Goal: Task Accomplishment & Management: Use online tool/utility

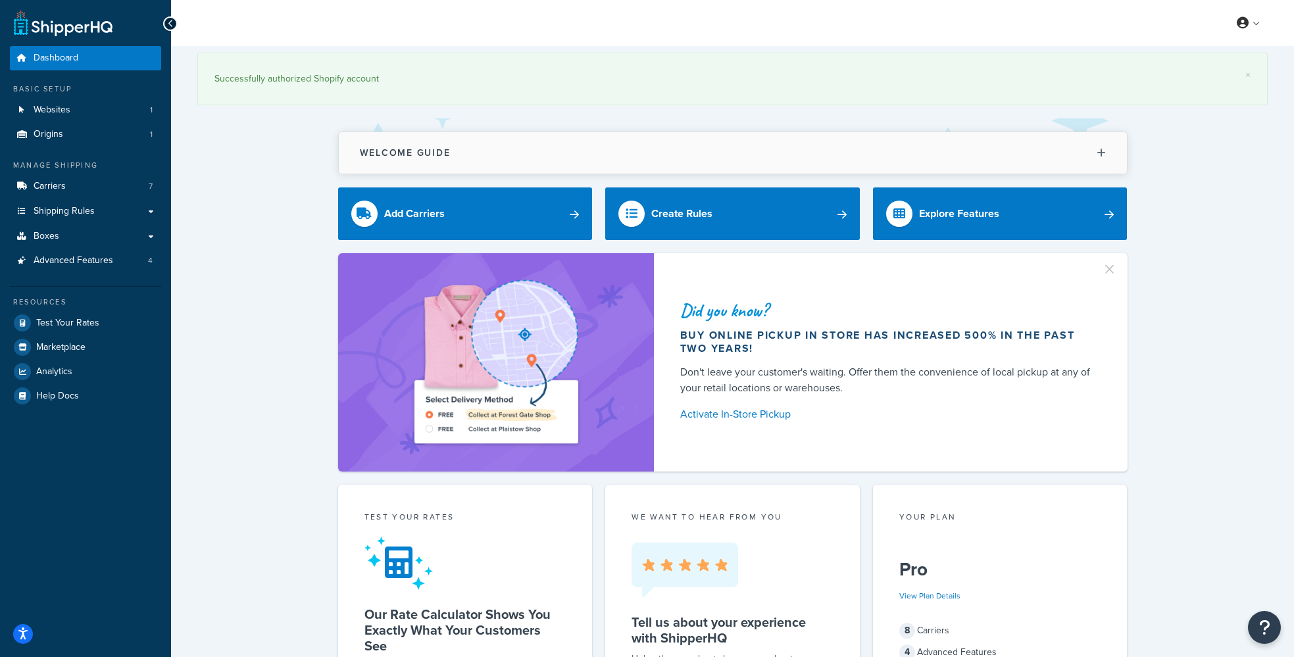
click at [414, 158] on h2 "Welcome Guide" at bounding box center [405, 153] width 91 height 10
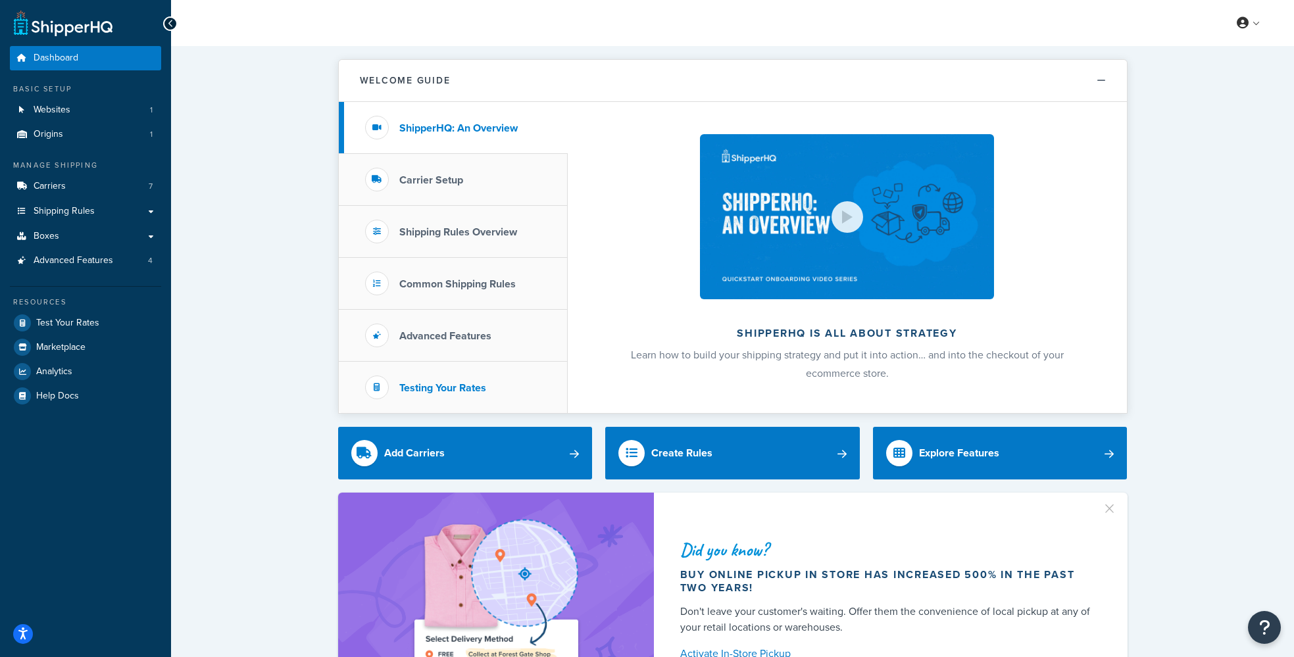
click at [420, 391] on h3 "Testing Your Rates" at bounding box center [442, 388] width 87 height 12
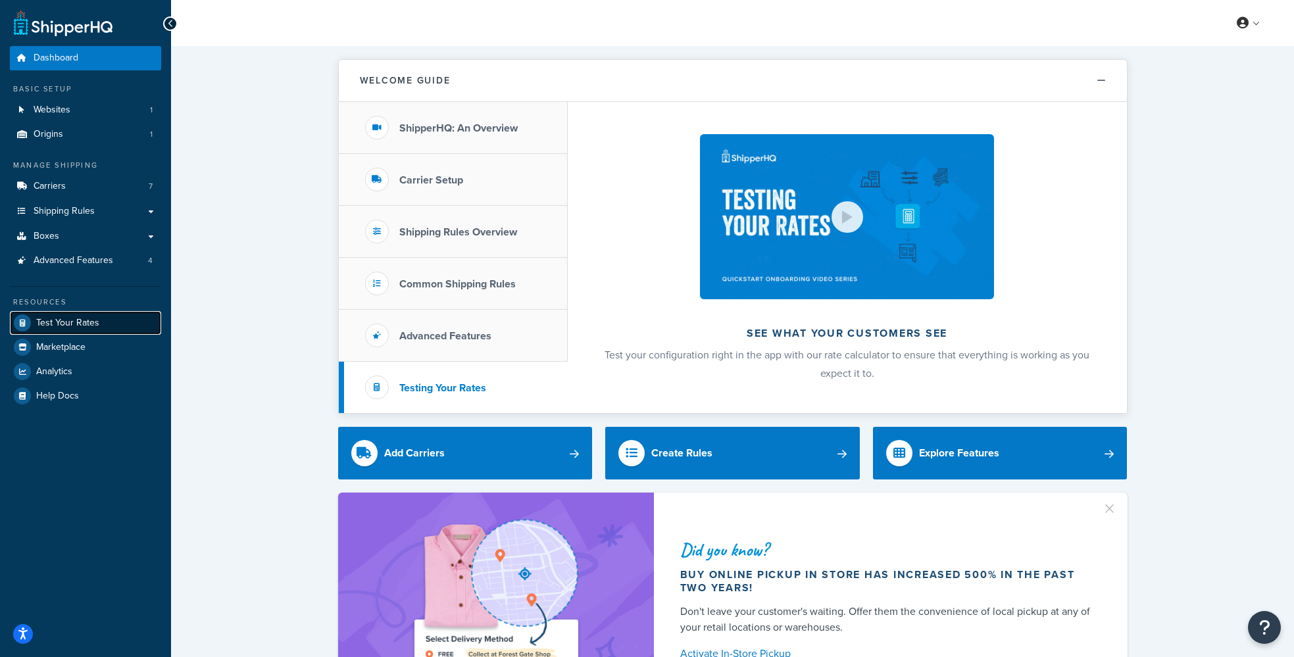
click at [44, 328] on span "Test Your Rates" at bounding box center [67, 323] width 63 height 11
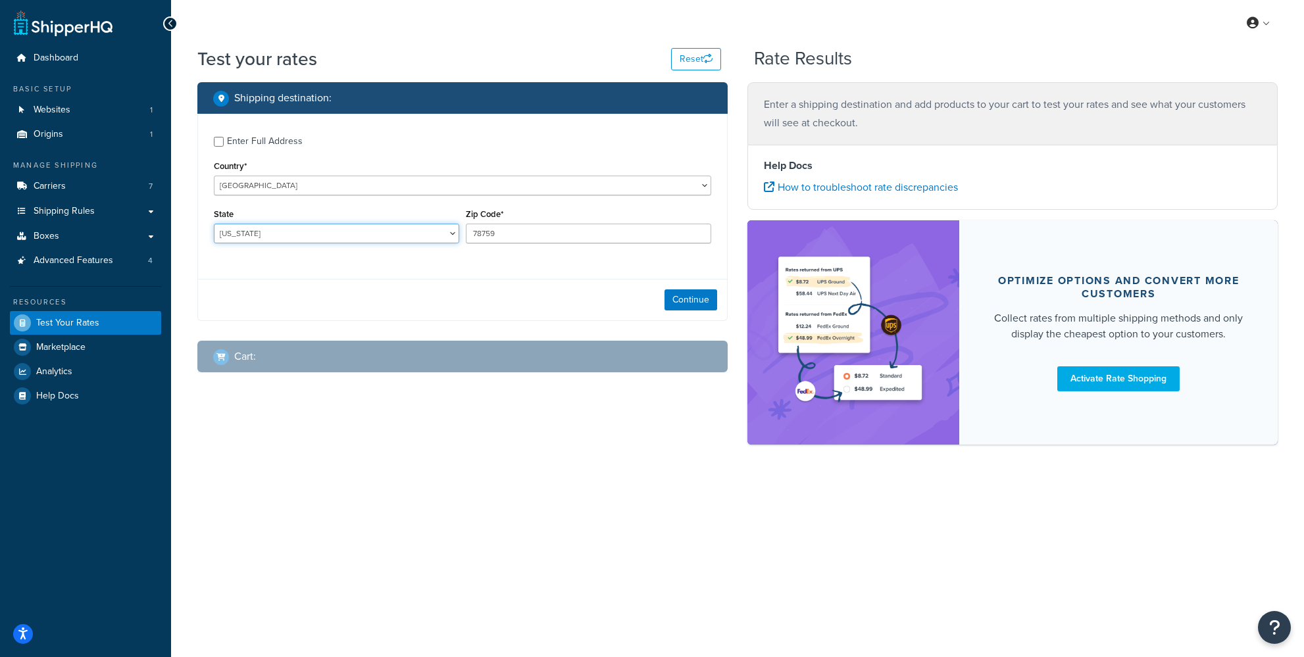
select select "FL"
click at [214, 224] on select "[US_STATE] [US_STATE] [US_STATE] [US_STATE] [US_STATE] Armed Forces Americas Ar…" at bounding box center [336, 234] width 245 height 20
drag, startPoint x: 566, startPoint y: 231, endPoint x: 388, endPoint y: 226, distance: 177.7
click at [388, 226] on div "State [US_STATE] [US_STATE] [US_STATE] [US_STATE] [US_STATE] Armed Forces Ameri…" at bounding box center [463, 229] width 504 height 48
type input "33178"
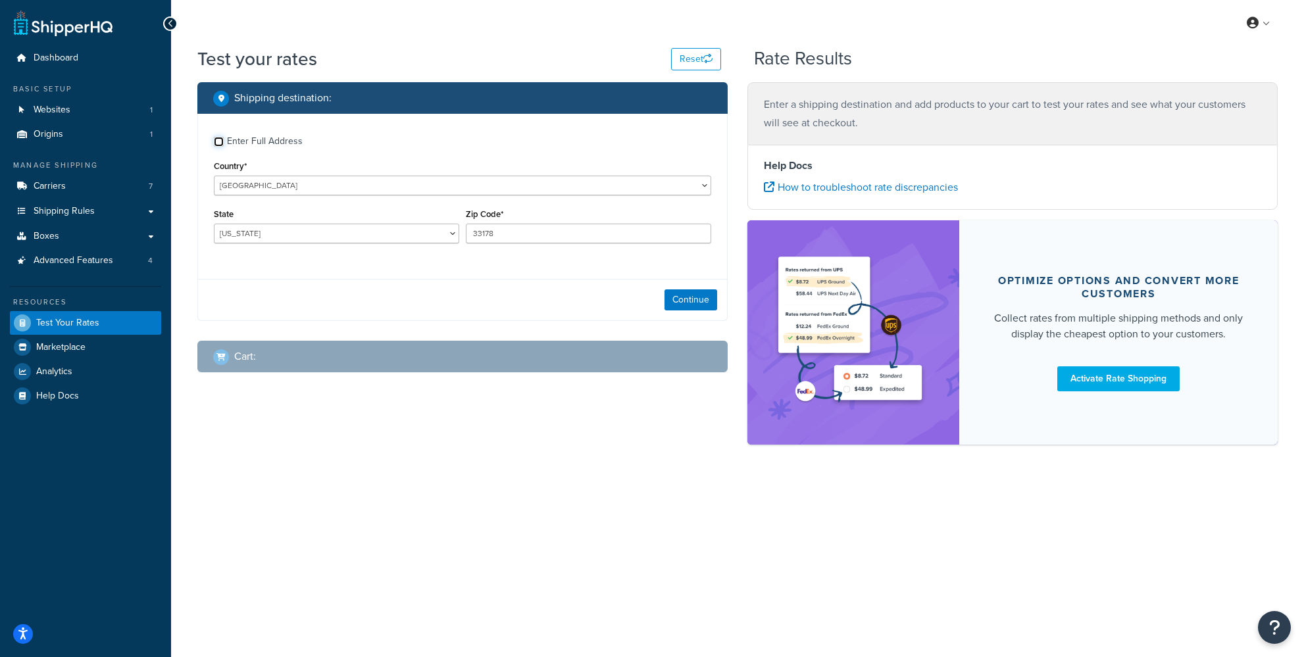
click at [216, 144] on input "Enter Full Address" at bounding box center [219, 142] width 10 height 10
checkbox input "true"
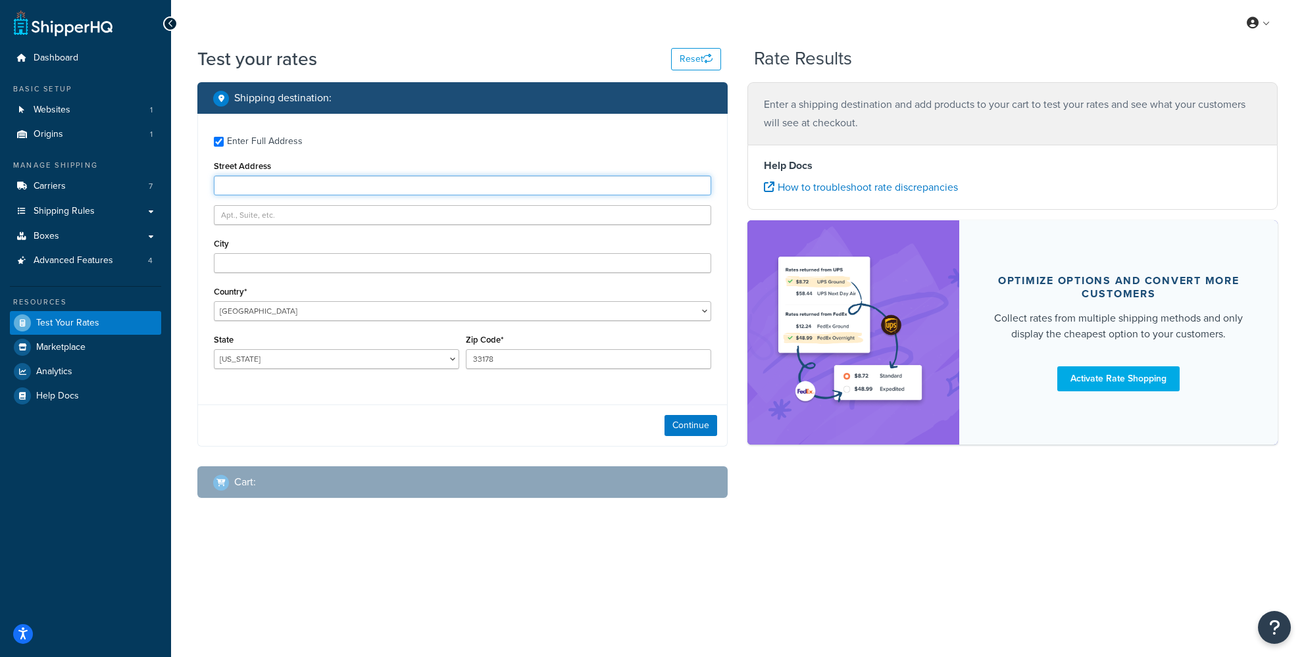
click at [276, 185] on input "Street Address" at bounding box center [462, 186] width 497 height 20
paste input "[PERSON_NAME]/TS [STREET_ADDRESS]"
drag, startPoint x: 414, startPoint y: 188, endPoint x: 443, endPoint y: 201, distance: 31.8
click at [414, 188] on input "[PERSON_NAME]/TS [STREET_ADDRESS]" at bounding box center [462, 186] width 497 height 20
type input "[PERSON_NAME]/TS [STREET_ADDRESS]"
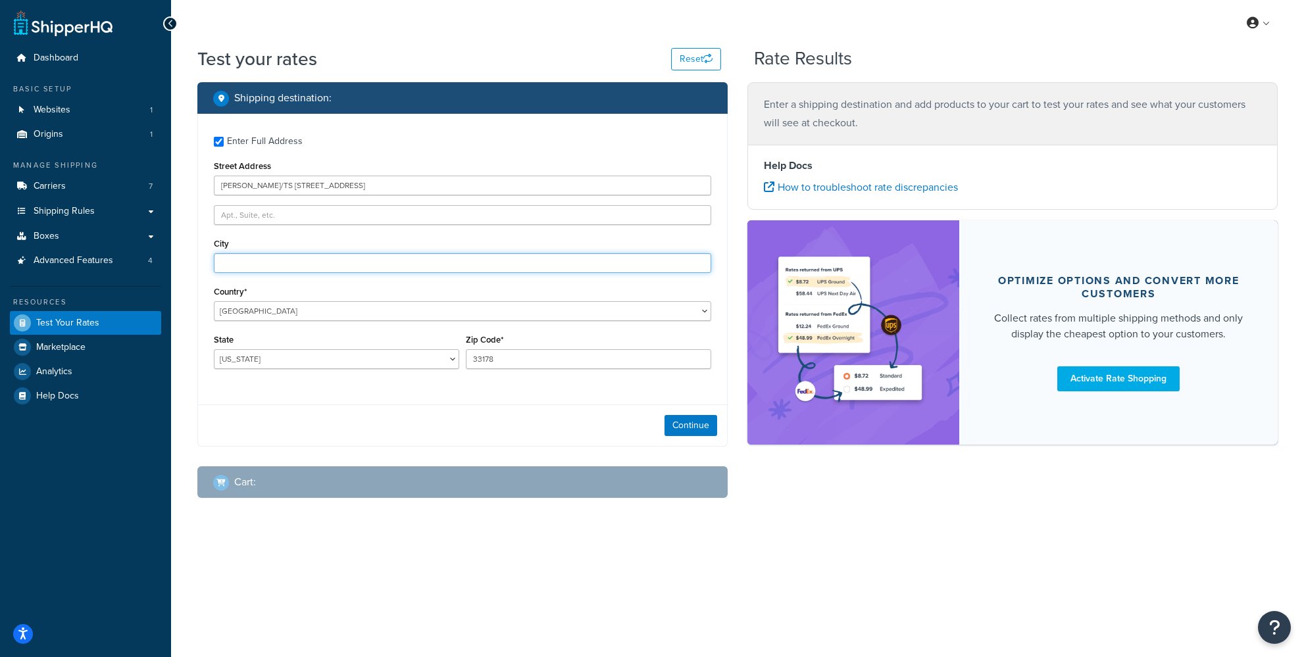
click at [255, 272] on input "City" at bounding box center [462, 263] width 497 height 20
type input "Medley"
click at [695, 434] on button "Continue" at bounding box center [691, 425] width 53 height 21
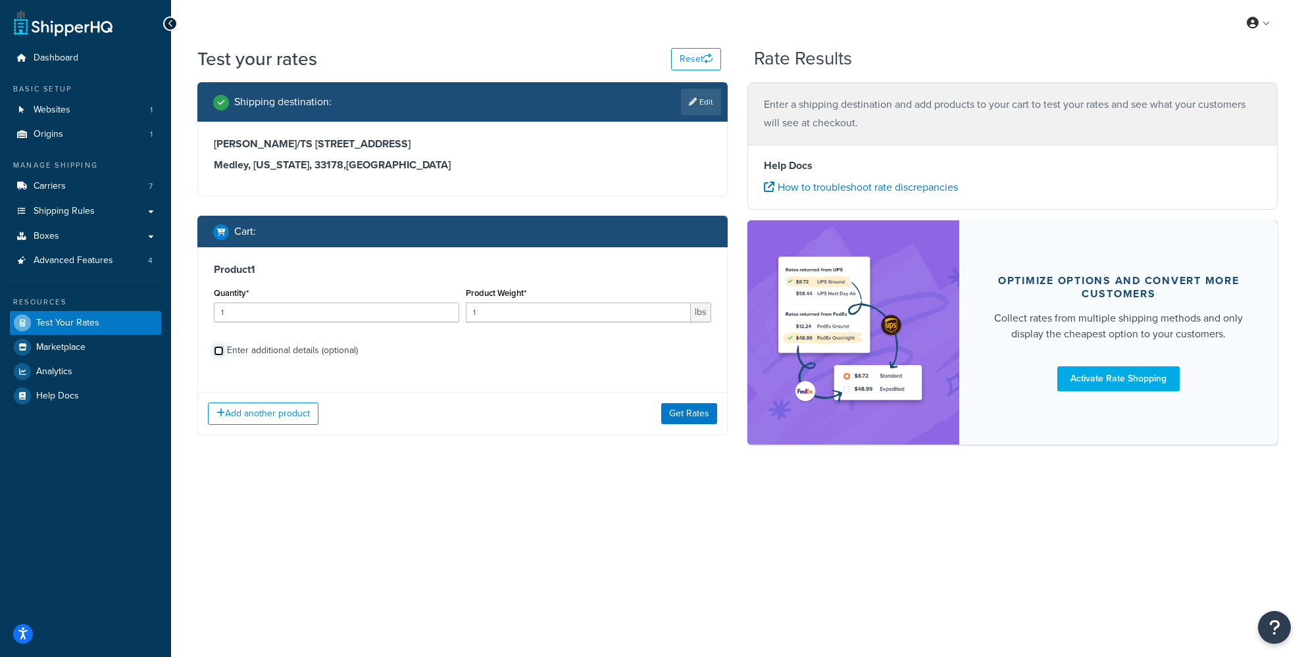
click at [218, 355] on input "Enter additional details (optional)" at bounding box center [219, 351] width 10 height 10
checkbox input "true"
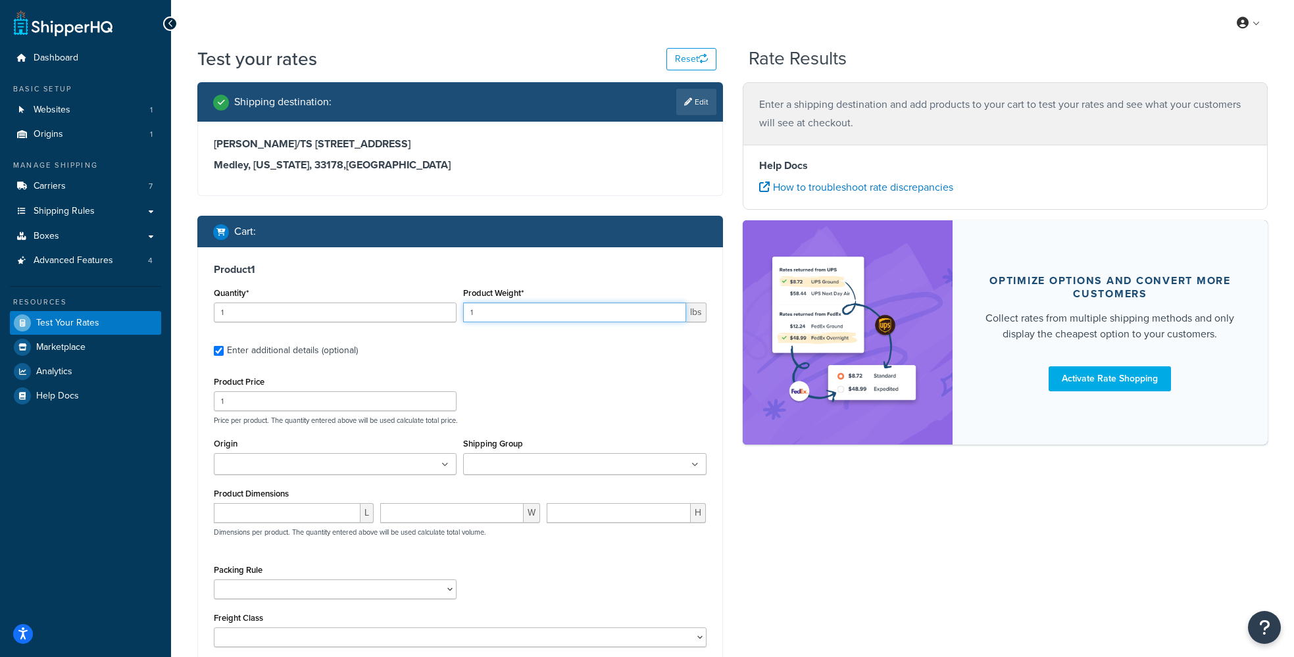
click at [513, 322] on input "1" at bounding box center [574, 313] width 222 height 20
type input "18"
click at [1109, 172] on h4 "Help Docs" at bounding box center [1005, 166] width 493 height 16
click at [259, 397] on input "1" at bounding box center [335, 401] width 243 height 20
type input "108.89"
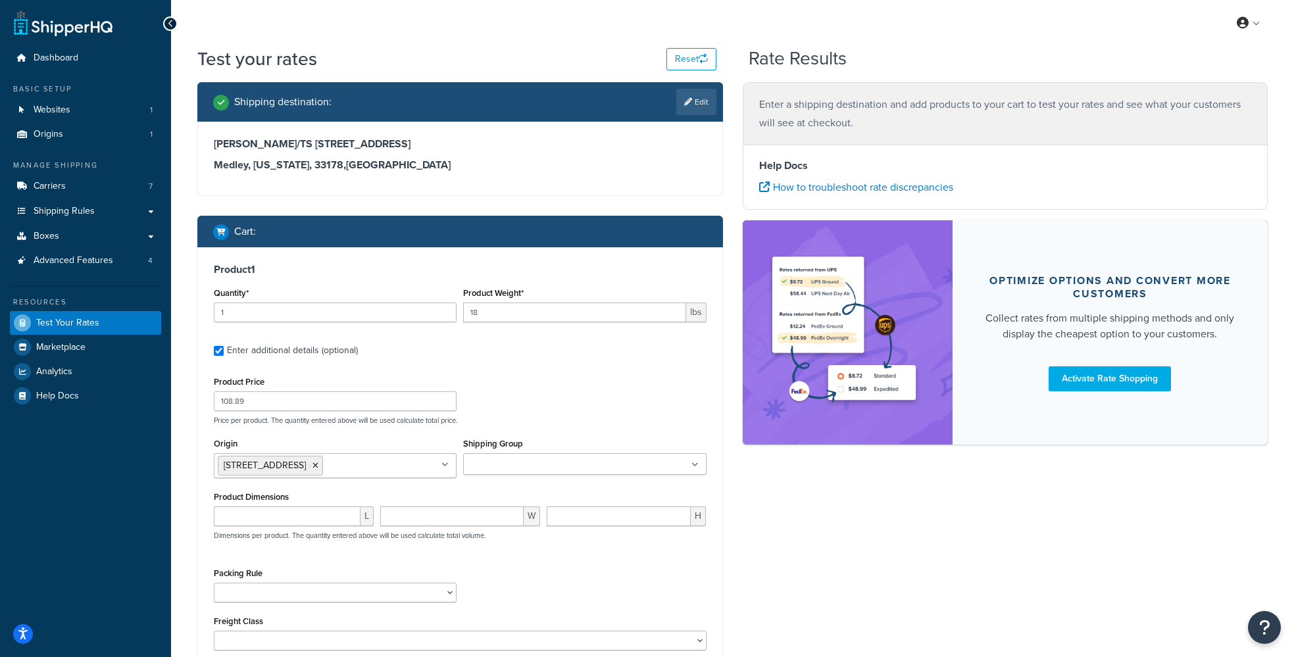
click at [496, 461] on input "Shipping Group" at bounding box center [525, 465] width 116 height 14
click at [149, 480] on div "Dashboard Basic Setup Websites 1 Origins 1 Manage Shipping Carriers 7 Shipping …" at bounding box center [85, 407] width 171 height 815
click at [249, 516] on input "number" at bounding box center [287, 517] width 147 height 20
type input "18"
type input "12"
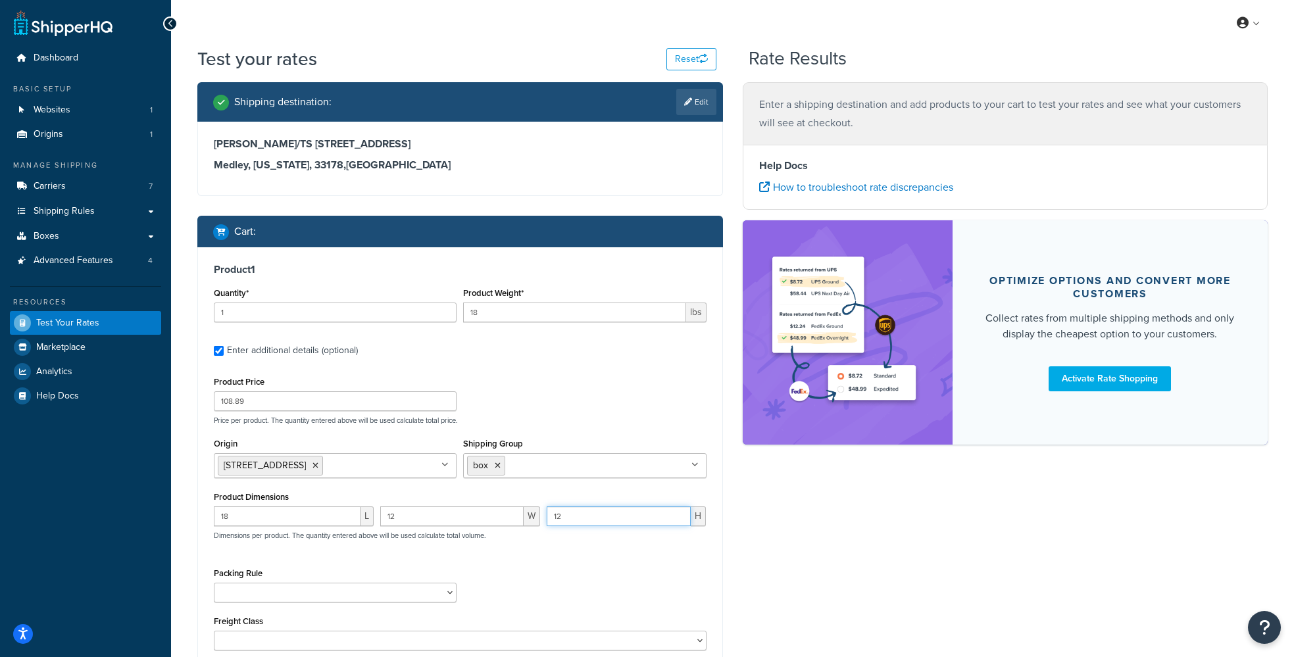
type input "12"
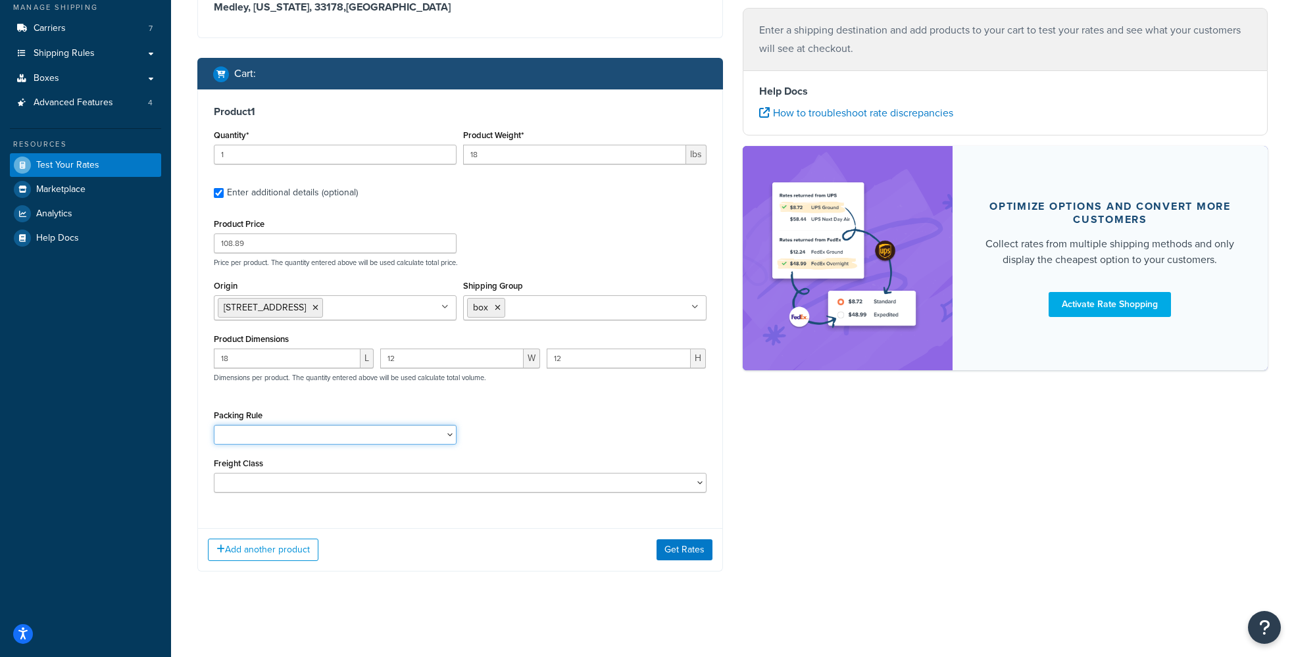
click at [275, 435] on select "Pack Separately Ship ALL Use Fedex One Rate Boxes" at bounding box center [335, 435] width 243 height 20
click at [698, 553] on button "Get Rates" at bounding box center [685, 550] width 56 height 21
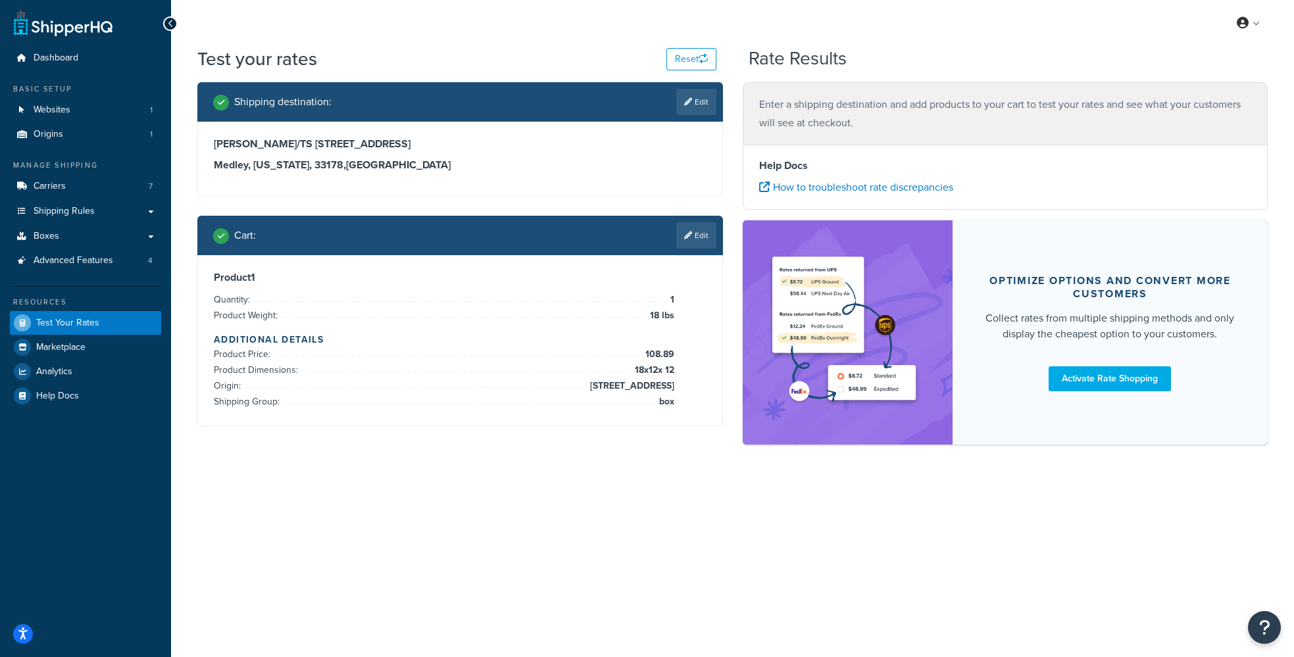
scroll to position [0, 0]
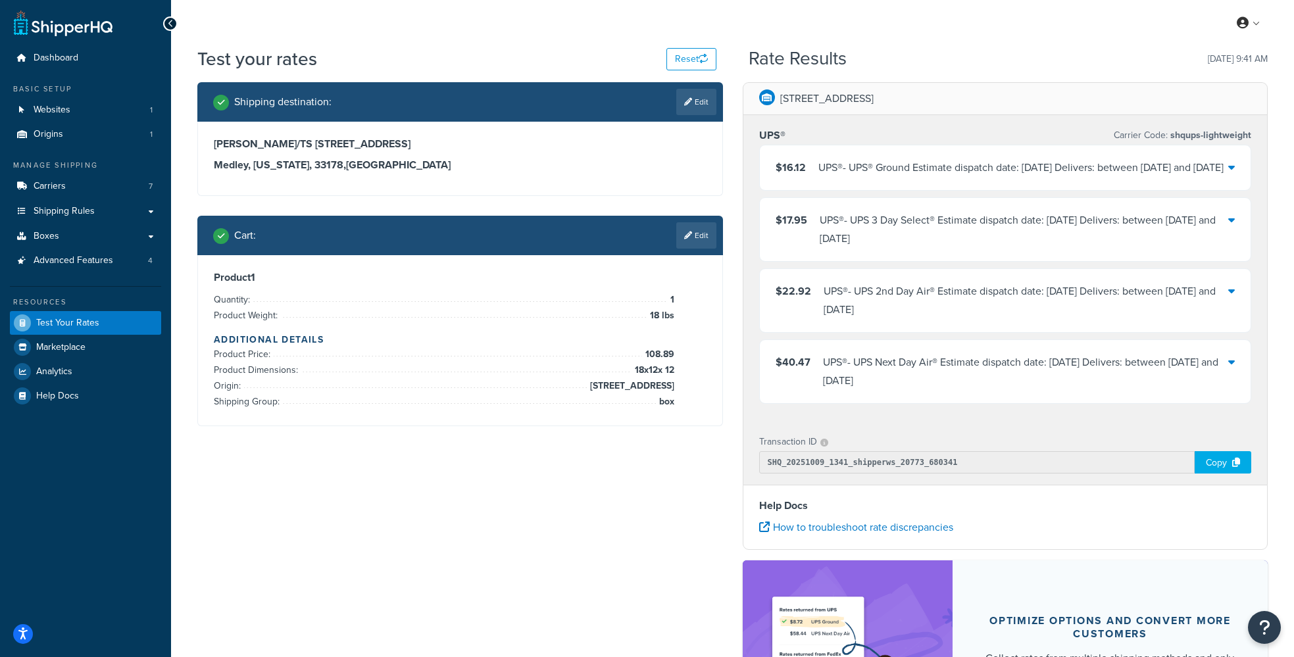
click at [1232, 172] on icon at bounding box center [1231, 167] width 7 height 11
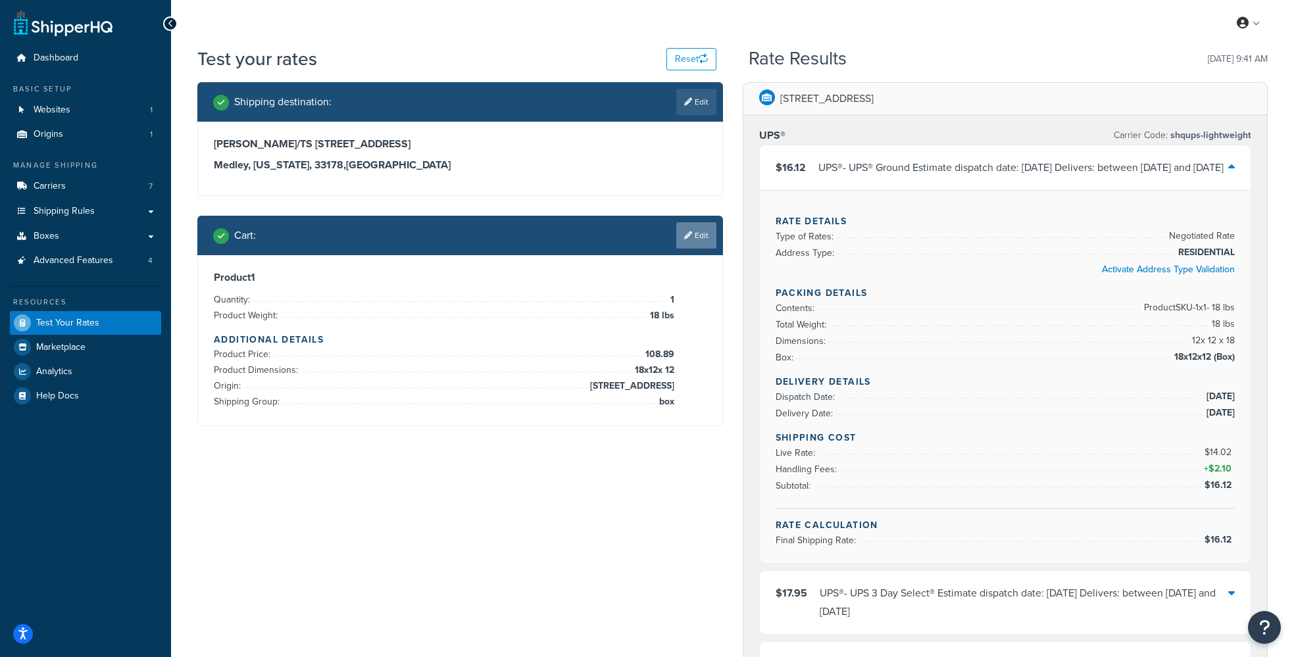
click at [692, 240] on link "Edit" at bounding box center [696, 235] width 40 height 26
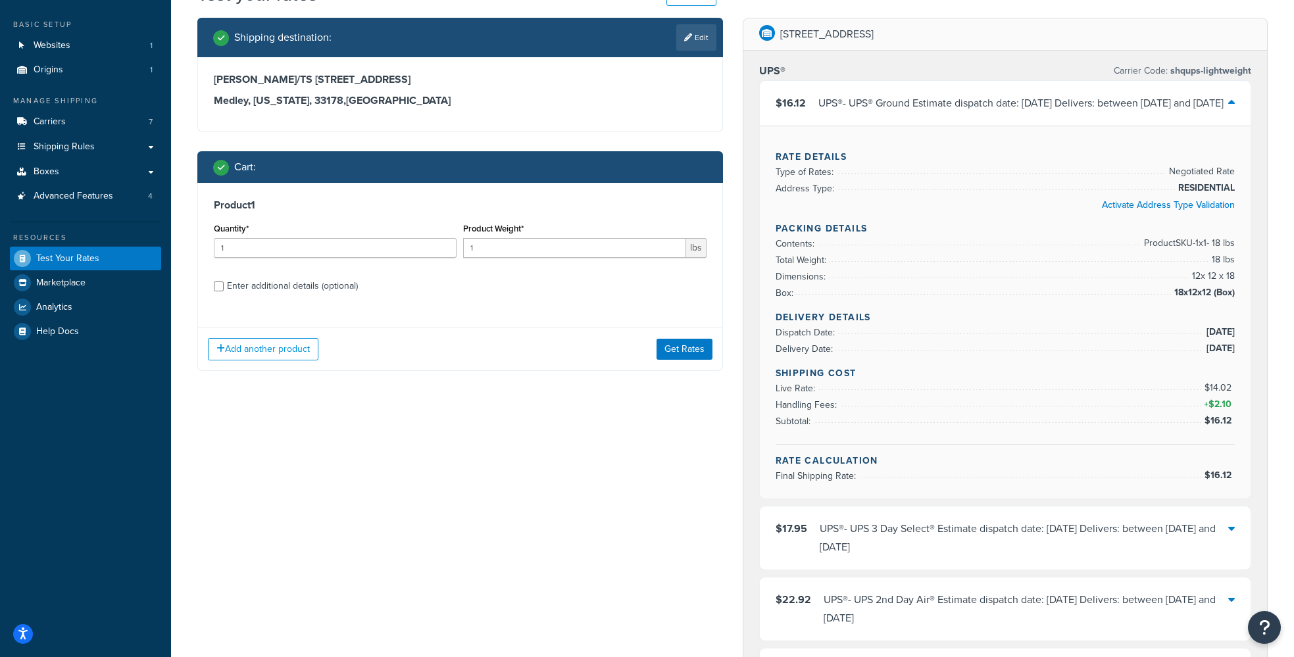
scroll to position [66, 0]
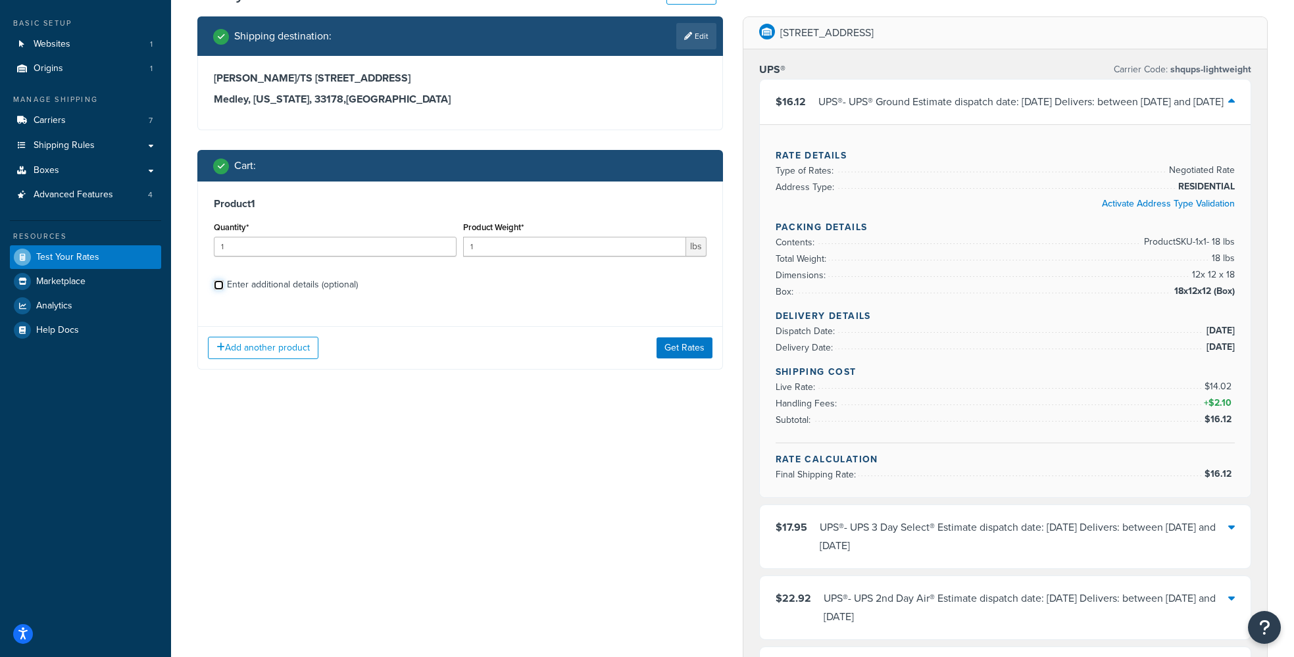
click at [218, 284] on input "Enter additional details (optional)" at bounding box center [219, 285] width 10 height 10
checkbox input "true"
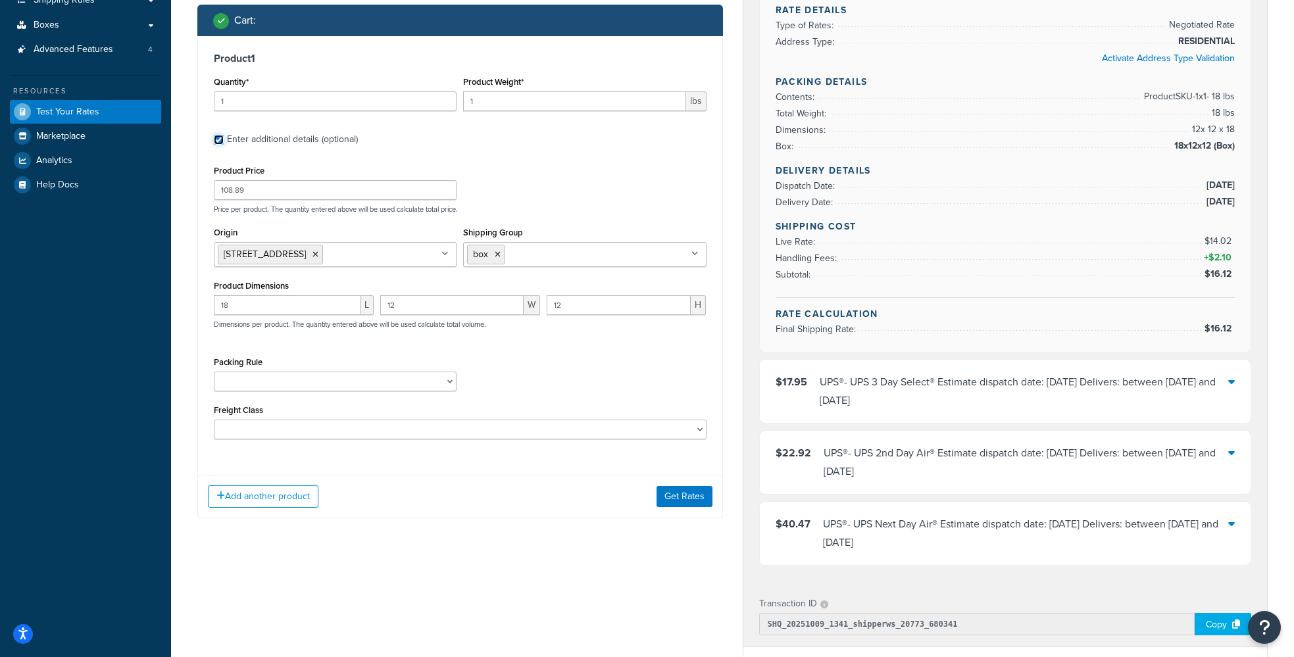
scroll to position [213, 0]
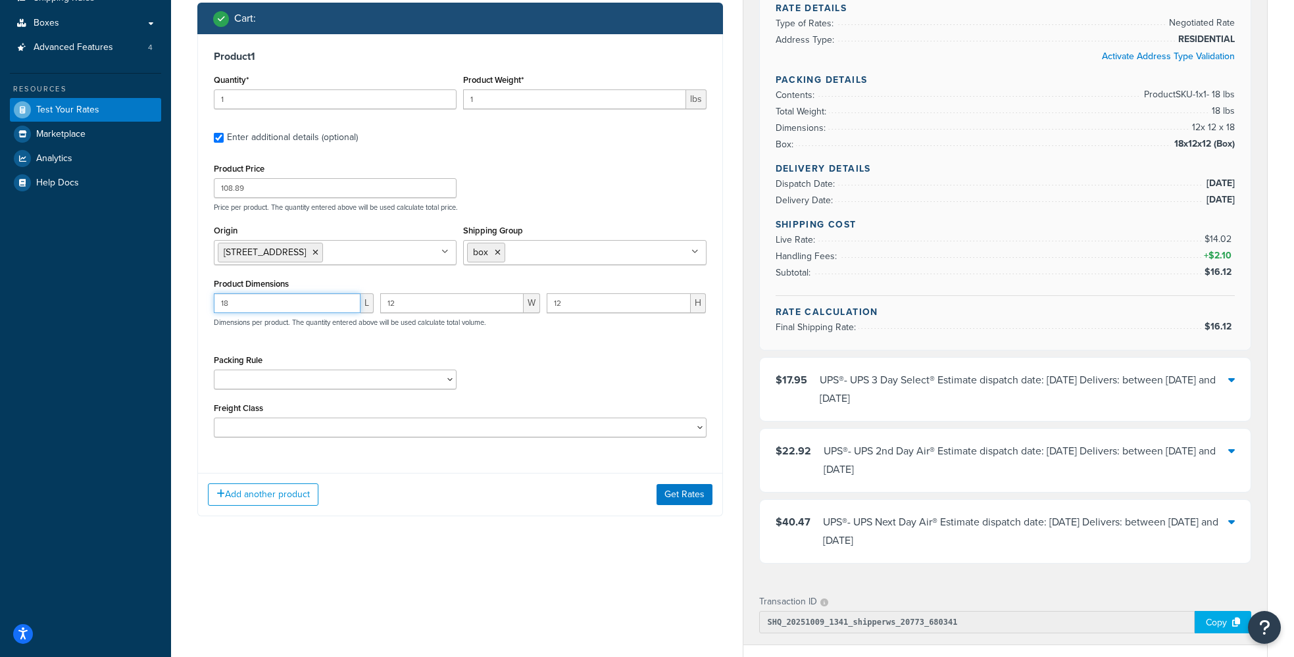
click at [251, 309] on input "18" at bounding box center [287, 303] width 147 height 20
type input "1"
type input "25"
type input "21"
type input "13"
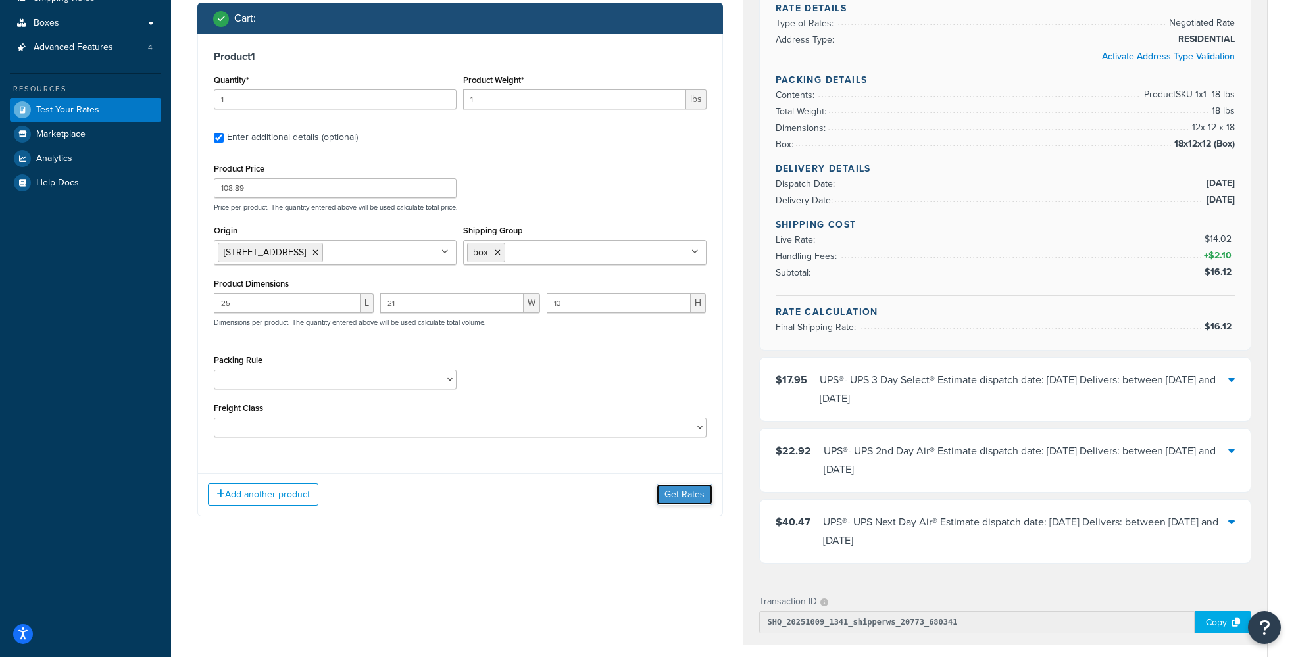
click at [688, 500] on button "Get Rates" at bounding box center [685, 494] width 56 height 21
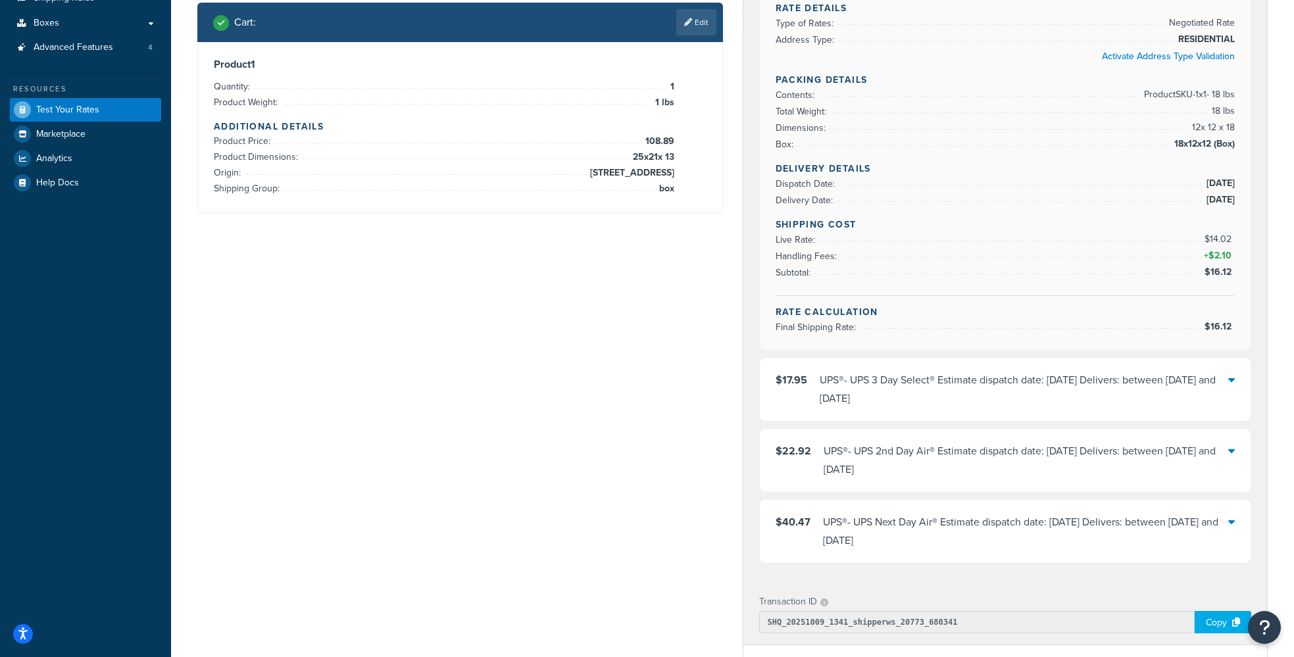
scroll to position [0, 0]
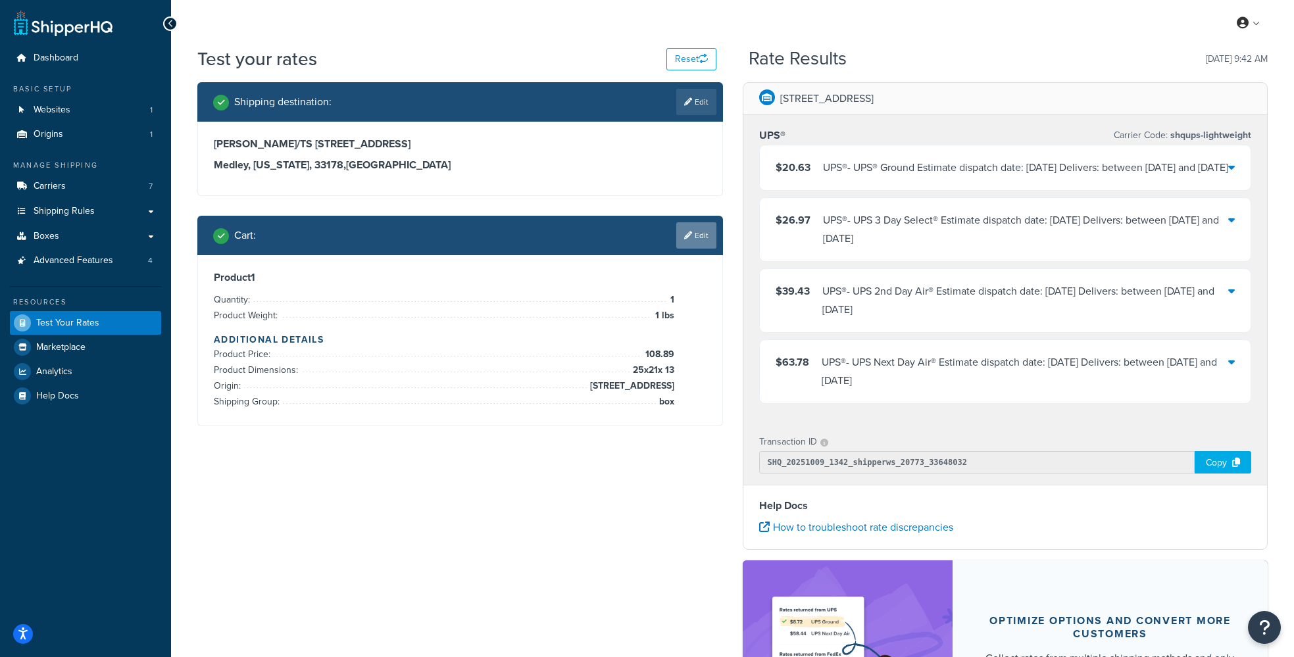
click at [695, 235] on link "Edit" at bounding box center [696, 235] width 40 height 26
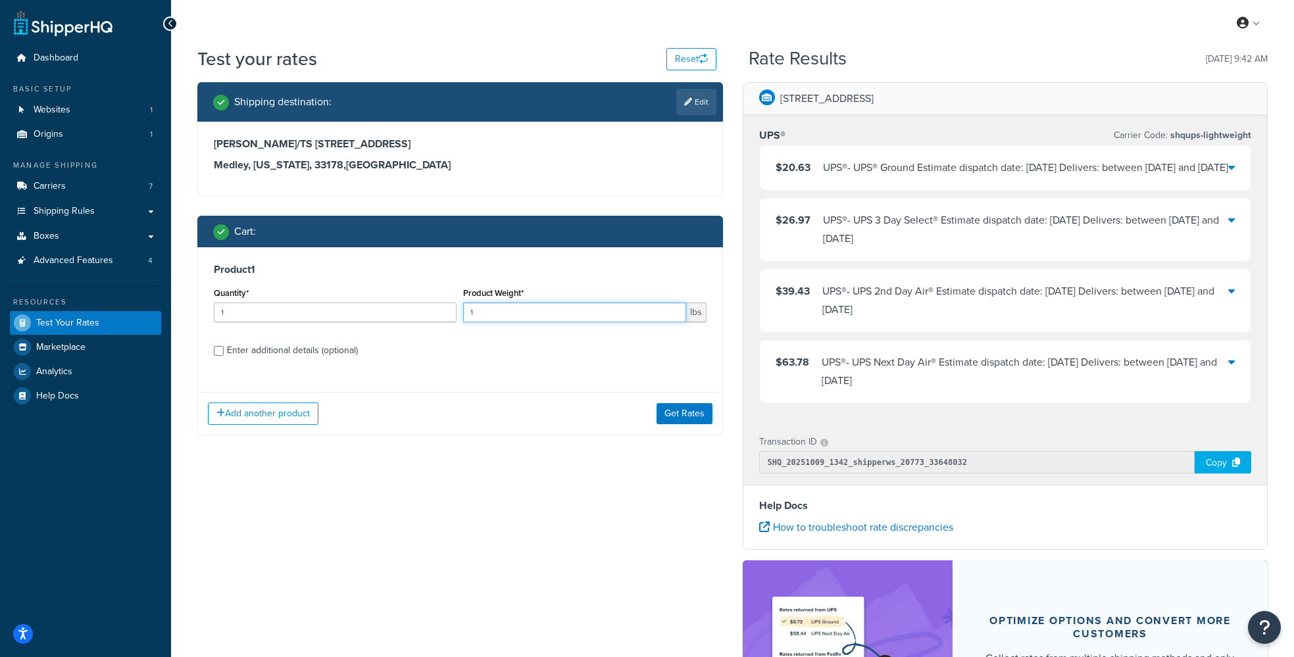
click at [511, 317] on input "1" at bounding box center [574, 313] width 222 height 20
type input "18"
click at [218, 353] on input "Enter additional details (optional)" at bounding box center [219, 351] width 10 height 10
checkbox input "true"
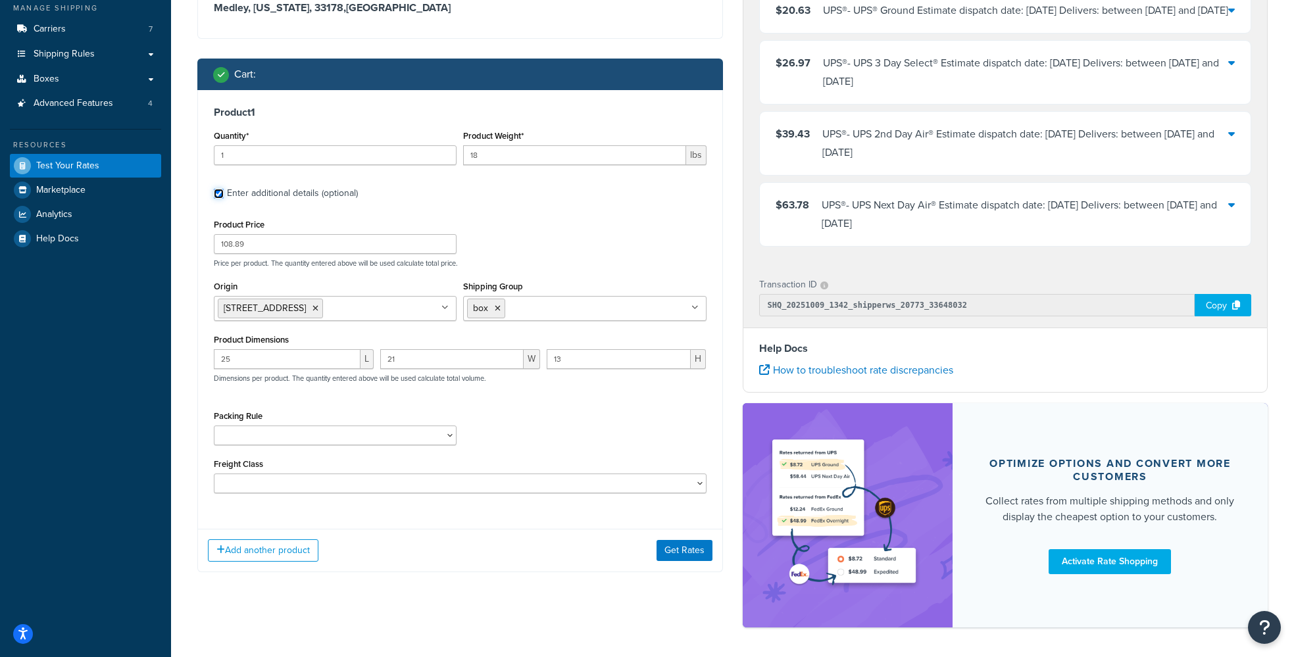
scroll to position [158, 0]
click at [689, 554] on button "Get Rates" at bounding box center [685, 550] width 56 height 21
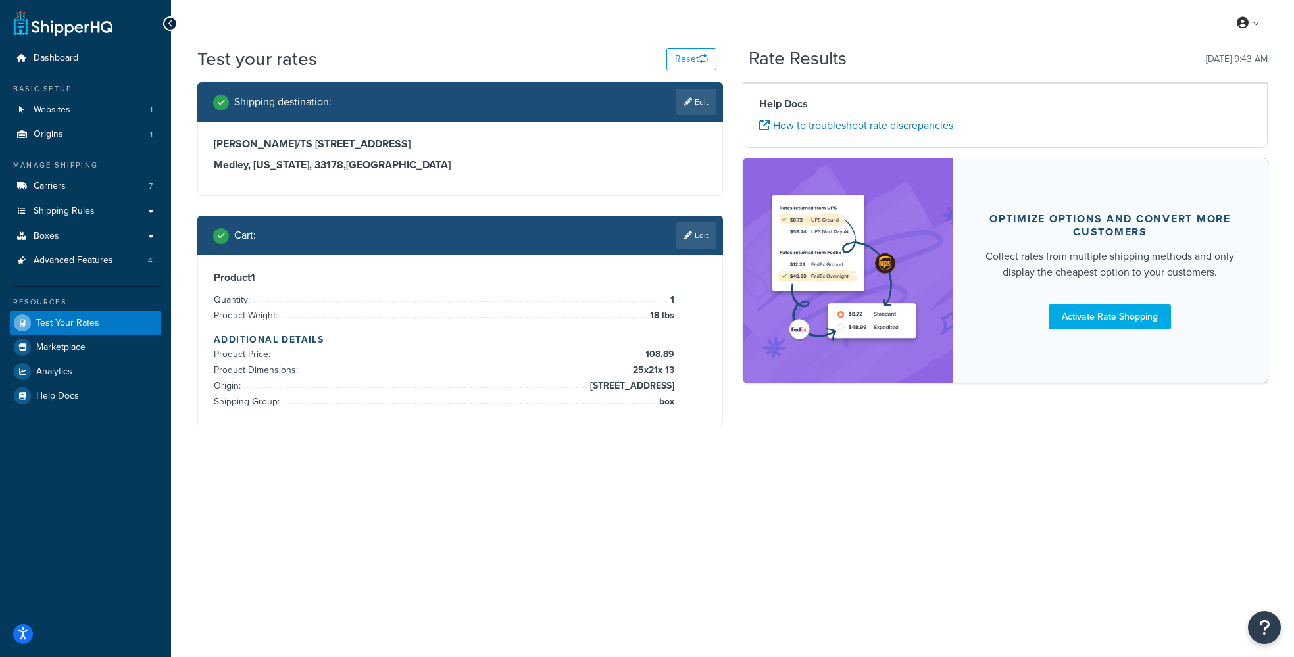
scroll to position [0, 0]
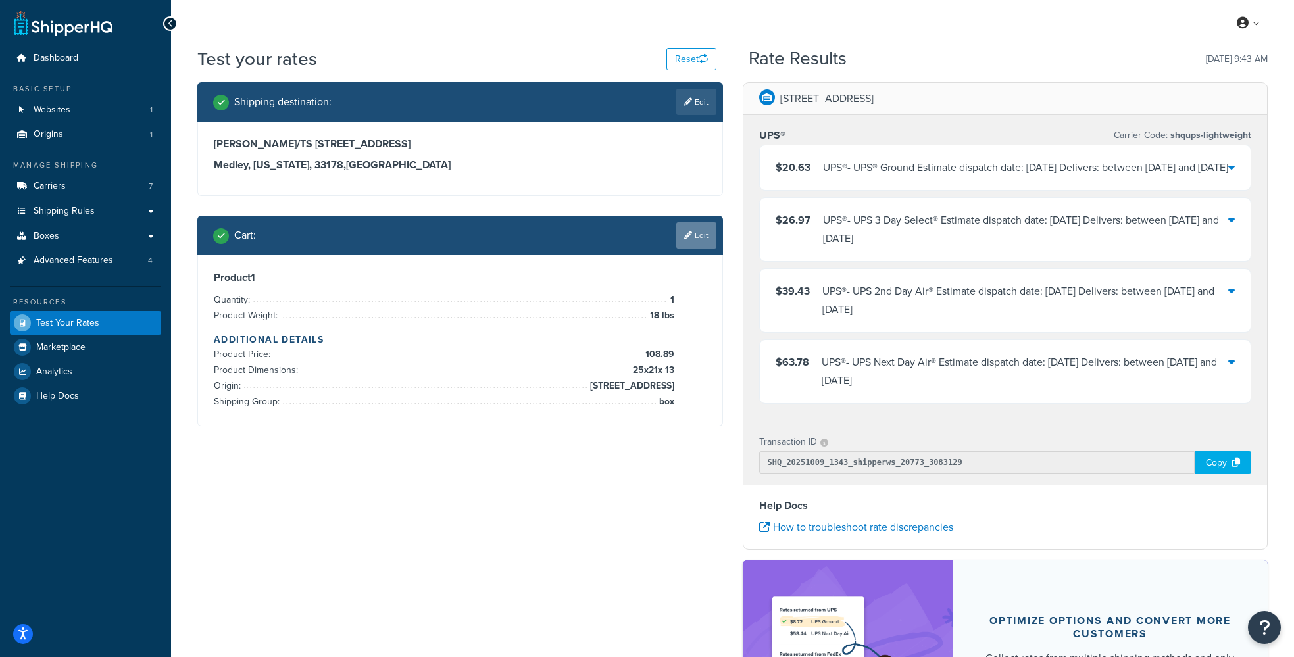
click at [695, 232] on link "Edit" at bounding box center [696, 235] width 40 height 26
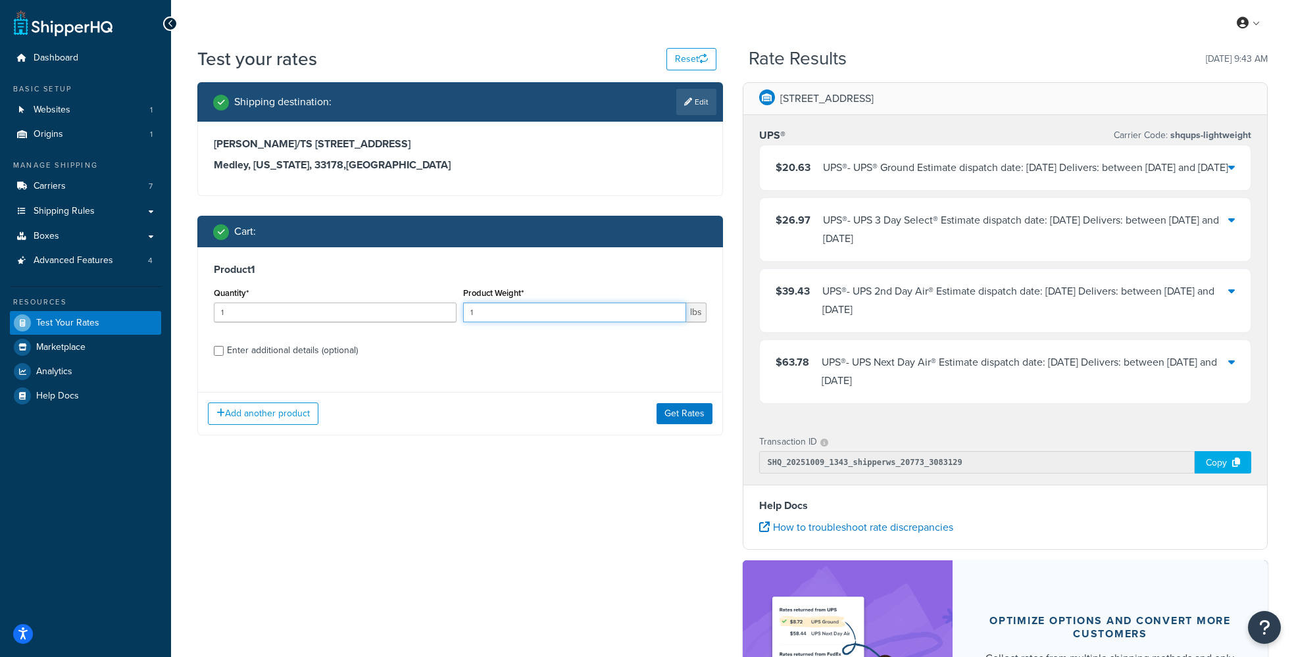
click at [482, 316] on input "1" at bounding box center [574, 313] width 222 height 20
type input "18.5"
click at [219, 355] on input "Enter additional details (optional)" at bounding box center [219, 351] width 10 height 10
checkbox input "true"
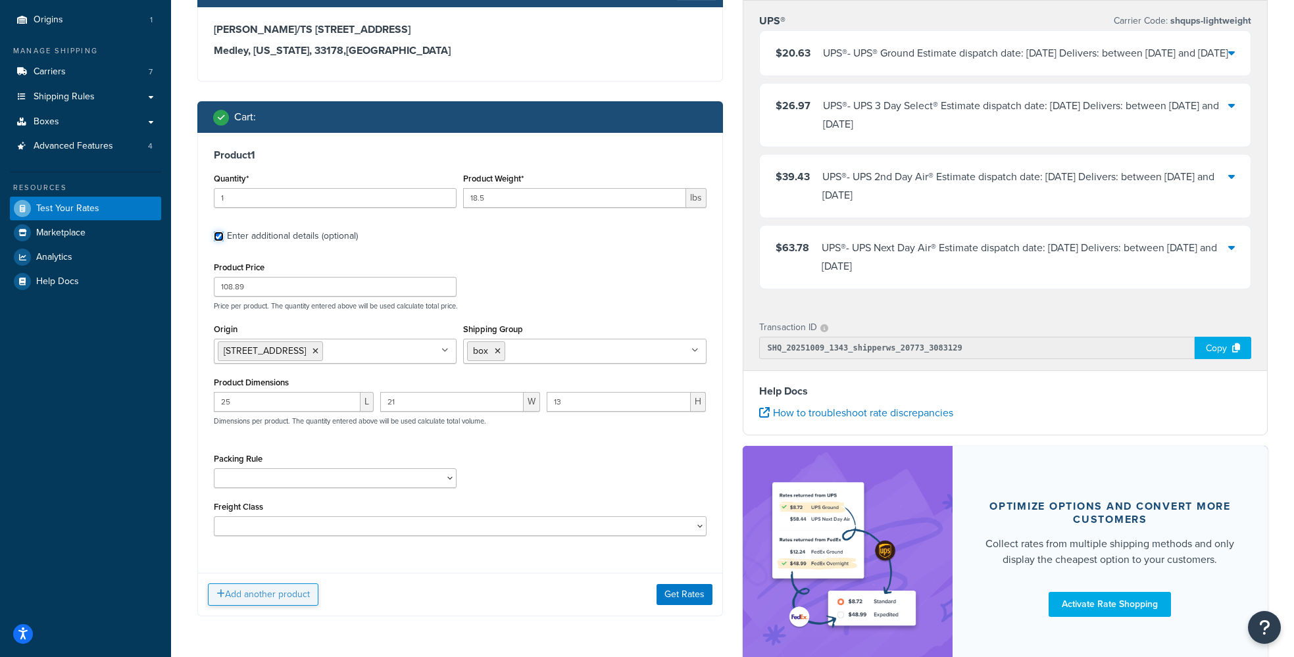
scroll to position [226, 0]
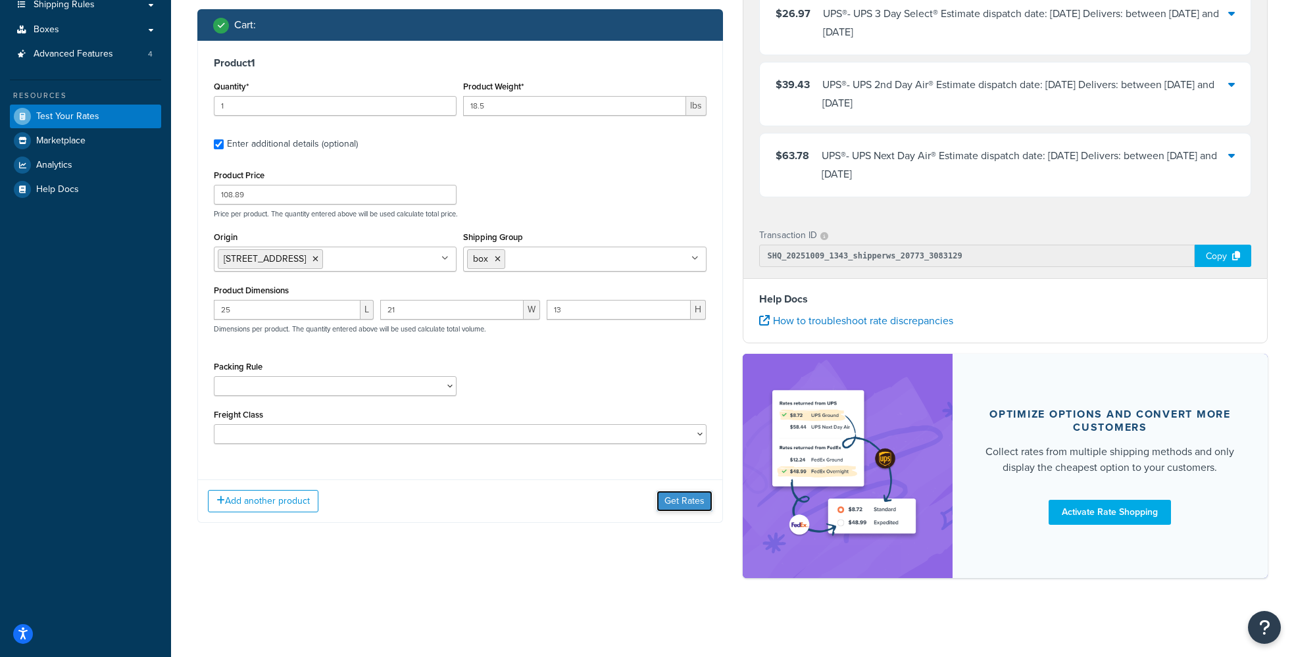
click at [667, 491] on button "Get Rates" at bounding box center [685, 501] width 56 height 21
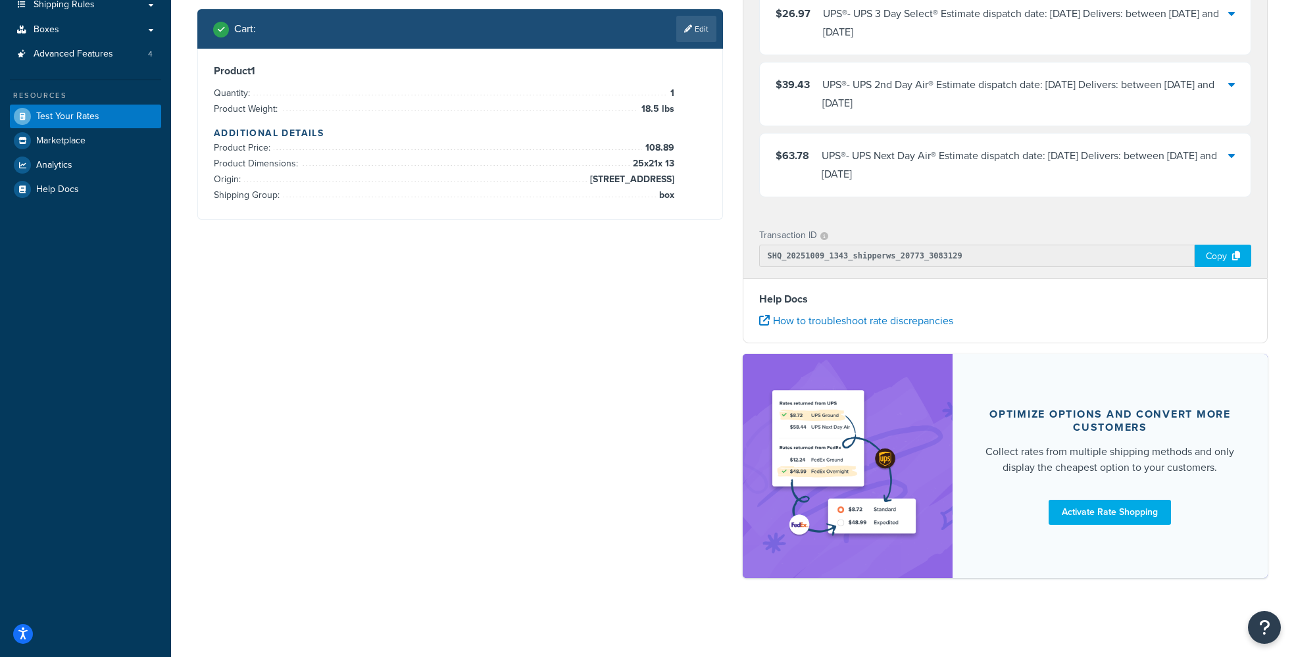
scroll to position [0, 0]
